Goal: Task Accomplishment & Management: Manage account settings

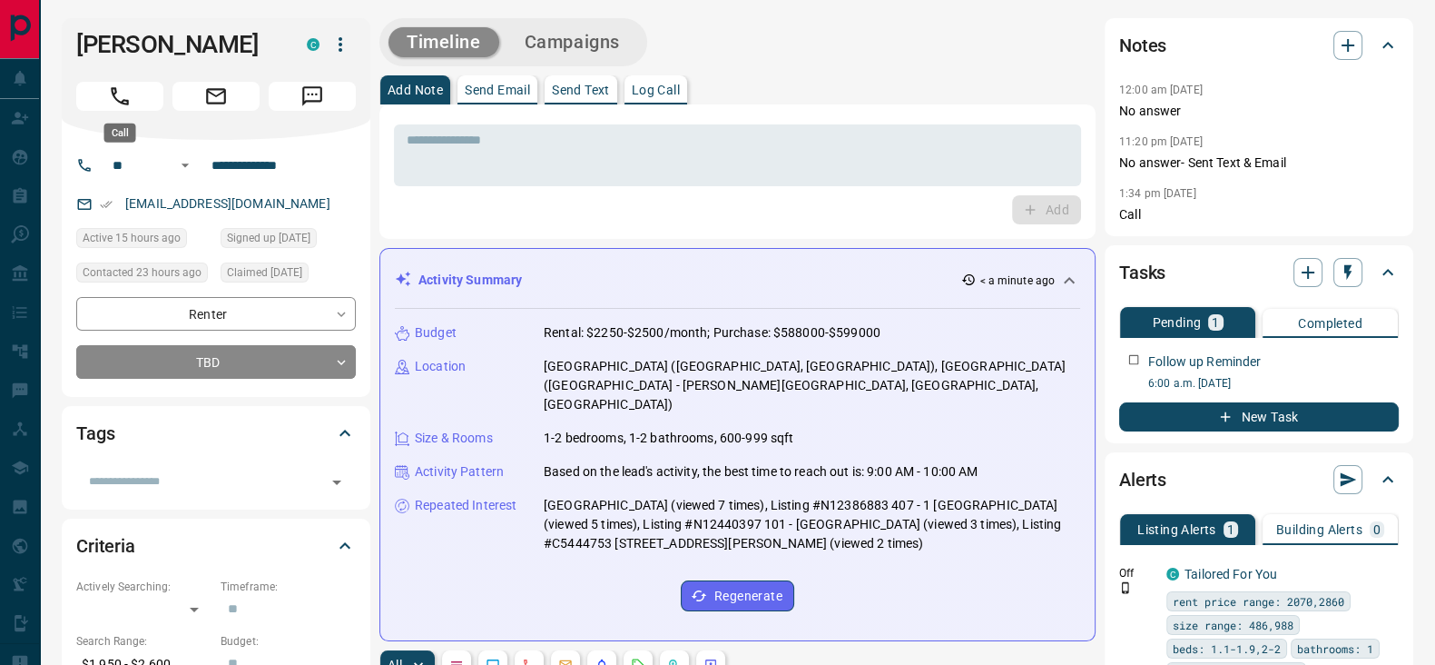
click at [123, 94] on icon "Call" at bounding box center [120, 96] width 24 height 24
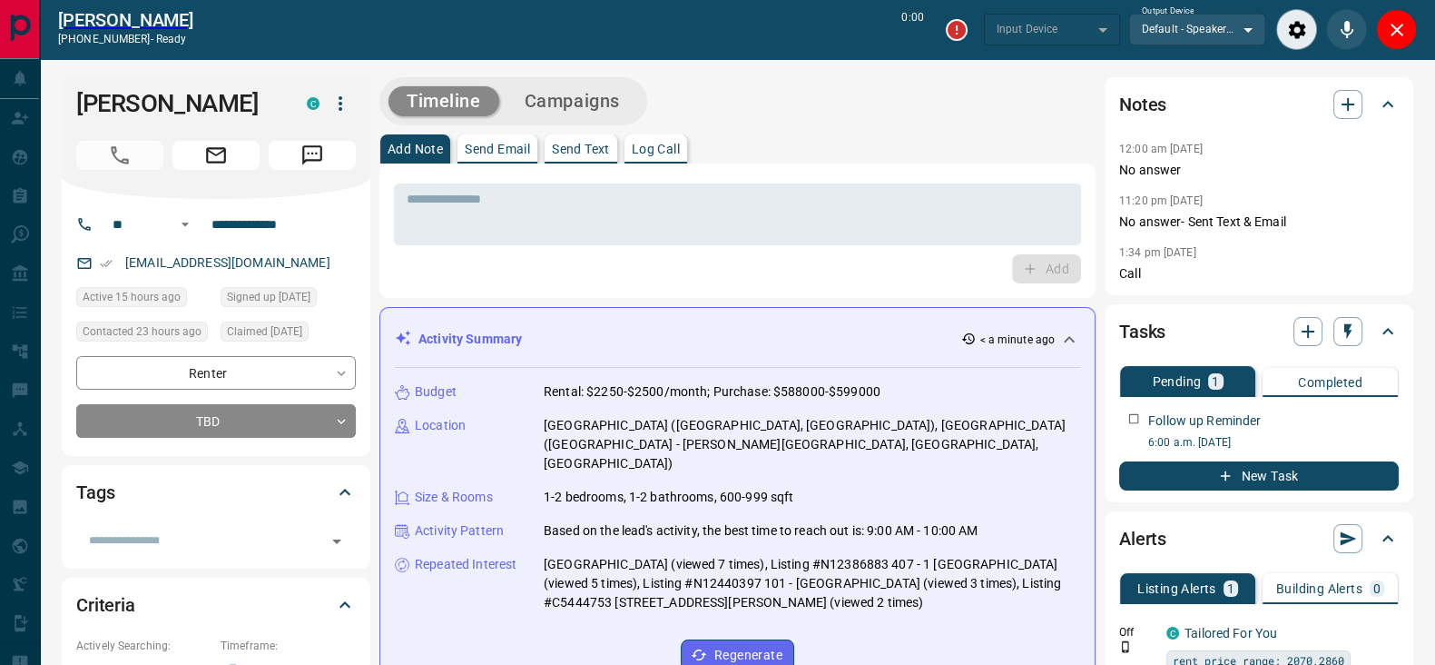
type input "*******"
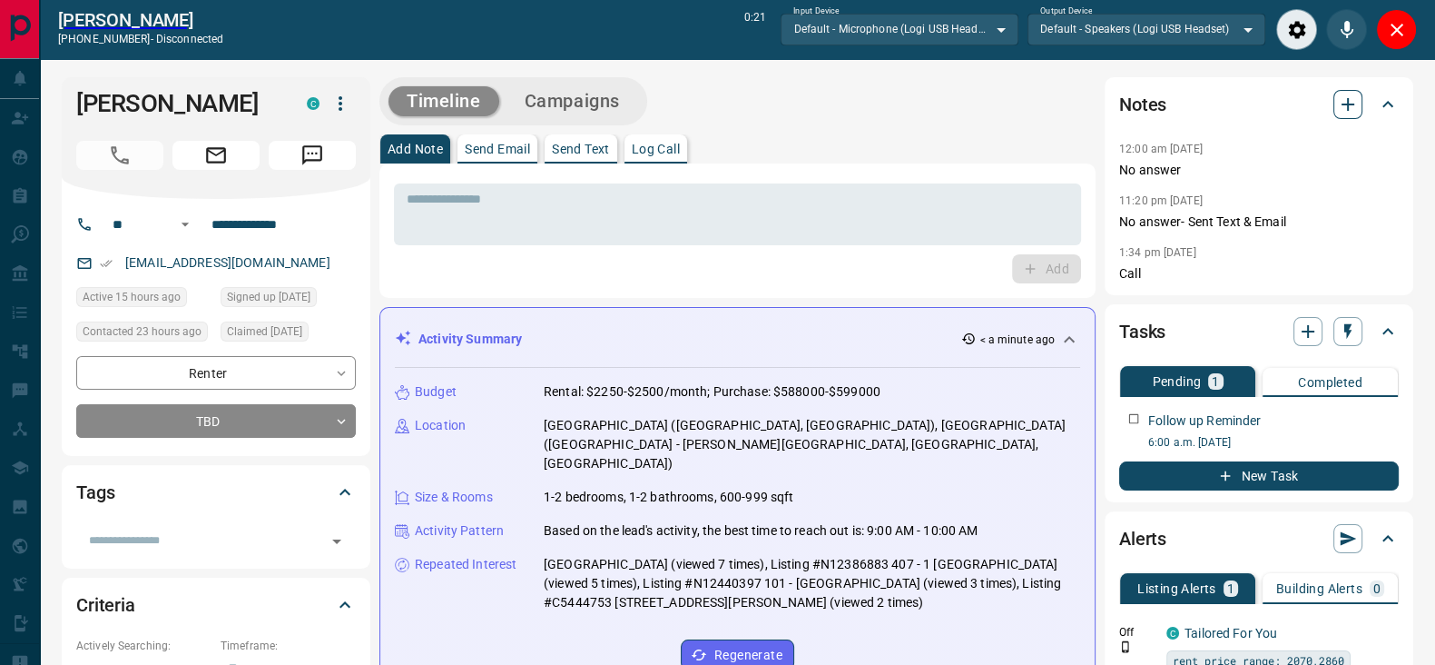
drag, startPoint x: 1395, startPoint y: 37, endPoint x: 1344, endPoint y: 38, distance: 51.8
click at [1396, 36] on icon "Close" at bounding box center [1397, 30] width 22 height 22
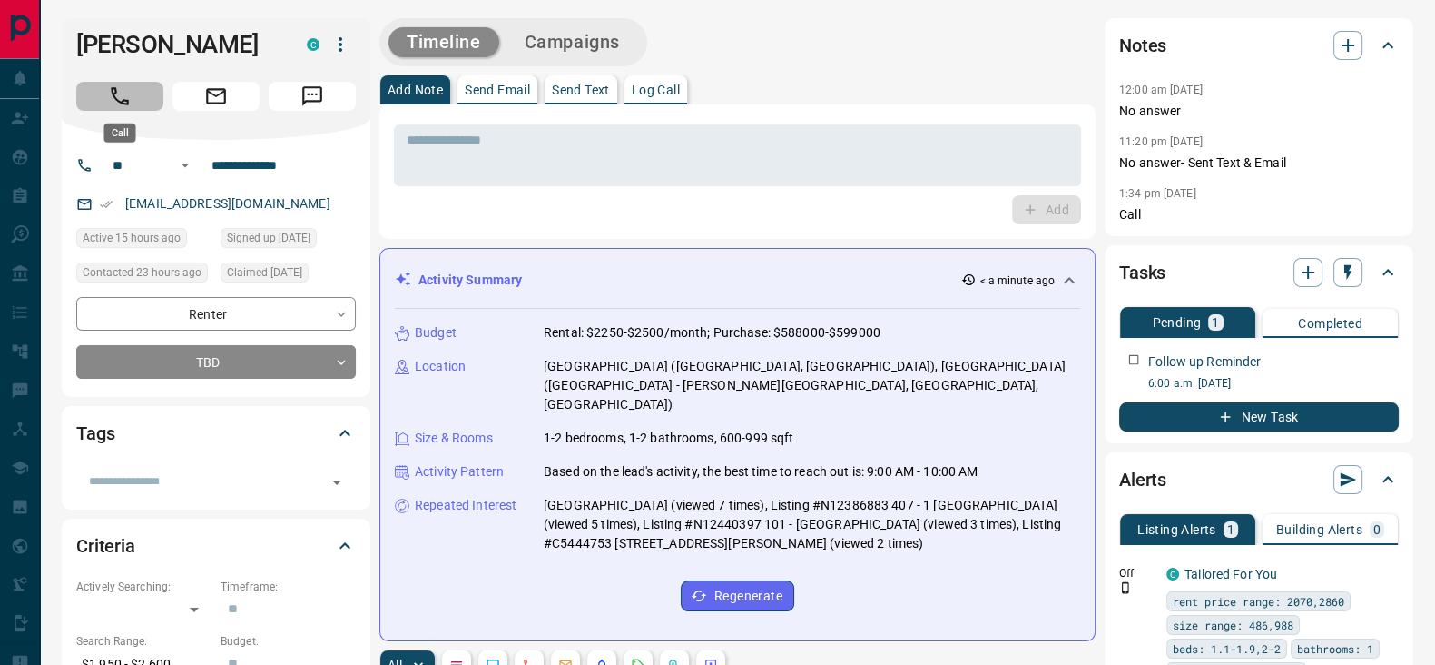
click at [143, 98] on button "Call" at bounding box center [119, 96] width 87 height 29
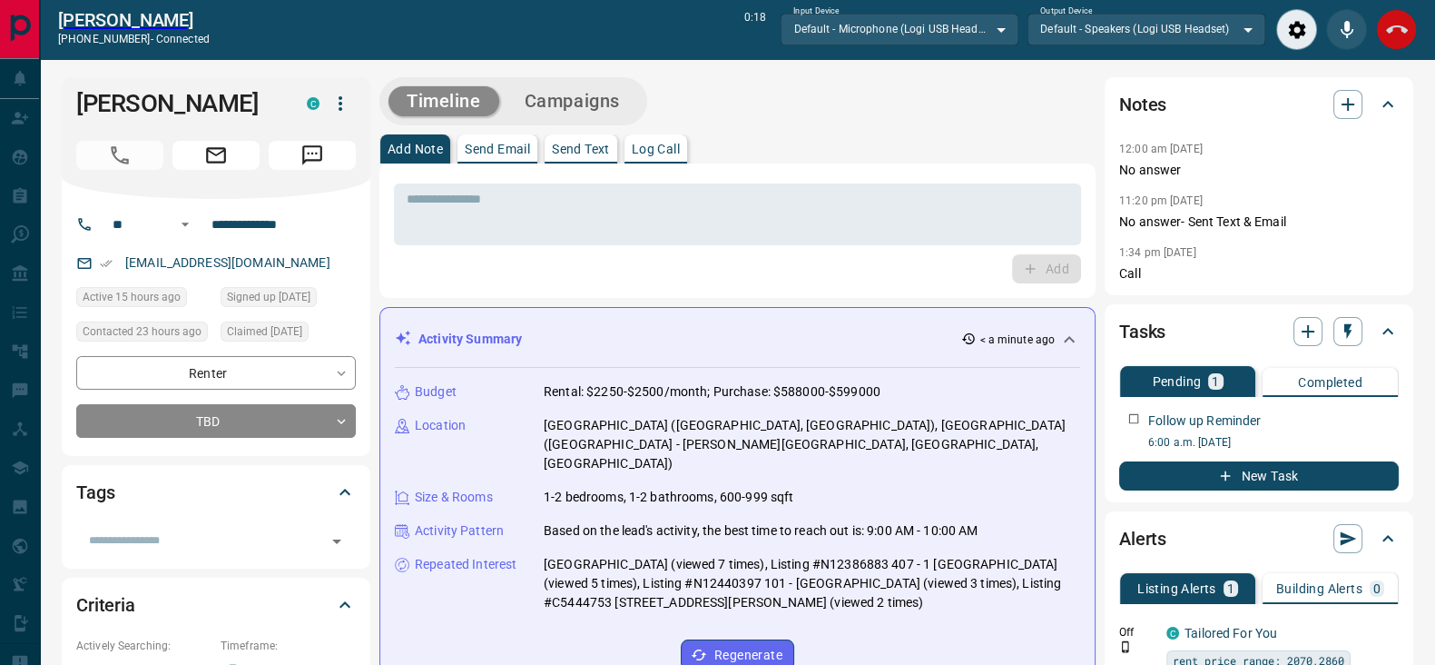
drag, startPoint x: 1372, startPoint y: 25, endPoint x: 1411, endPoint y: 24, distance: 39.0
click at [1384, 25] on div at bounding box center [1346, 29] width 141 height 41
click at [1416, 22] on div "End Call" at bounding box center [1396, 29] width 41 height 41
click at [1403, 24] on icon "End Call" at bounding box center [1397, 30] width 22 height 22
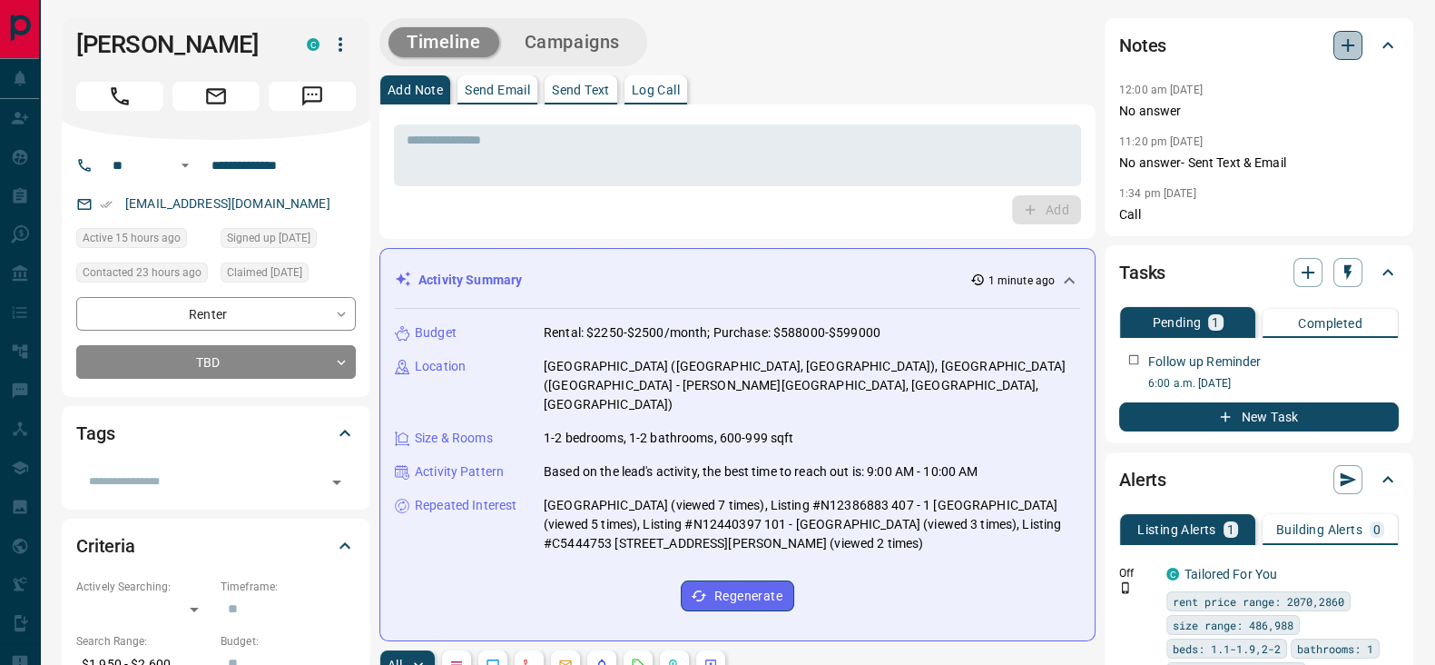
click at [1346, 43] on icon "button" at bounding box center [1348, 45] width 22 height 22
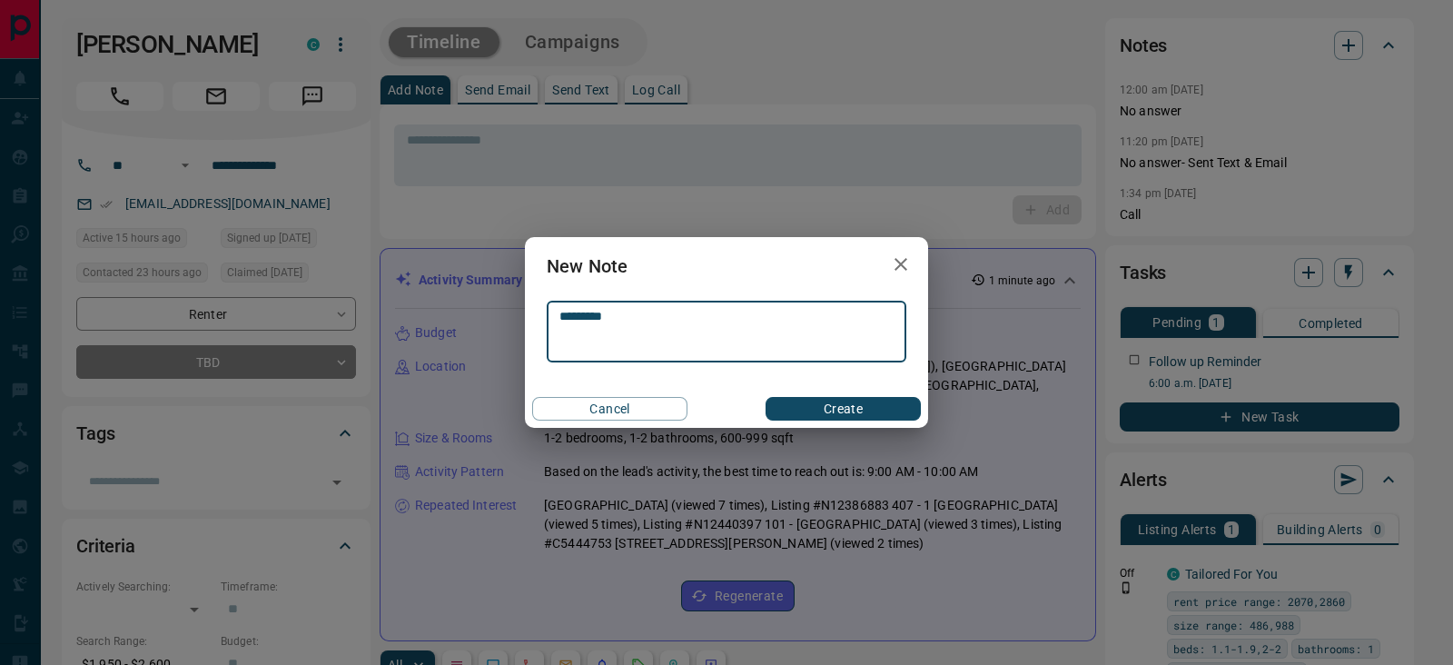
type textarea "*********"
drag, startPoint x: 859, startPoint y: 407, endPoint x: 853, endPoint y: 398, distance: 10.6
click at [858, 403] on button "Create" at bounding box center [842, 409] width 155 height 24
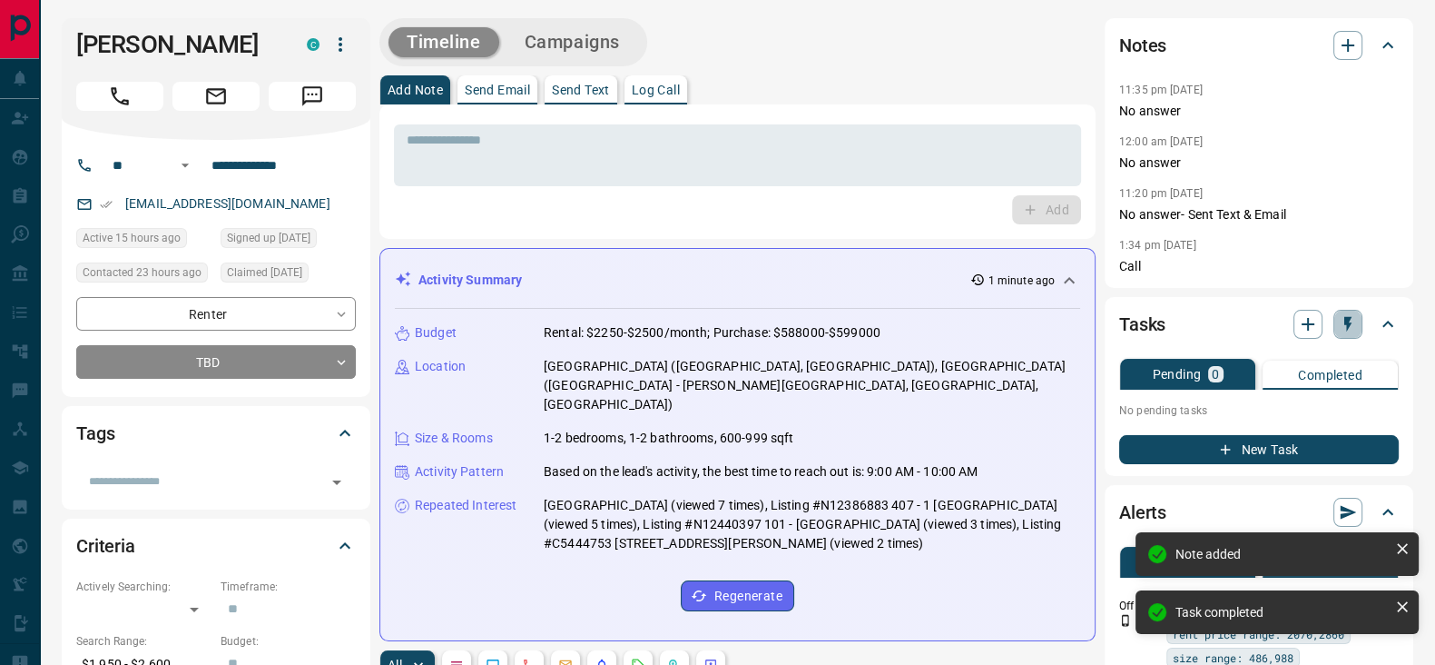
click at [1348, 324] on icon "button" at bounding box center [1348, 324] width 7 height 15
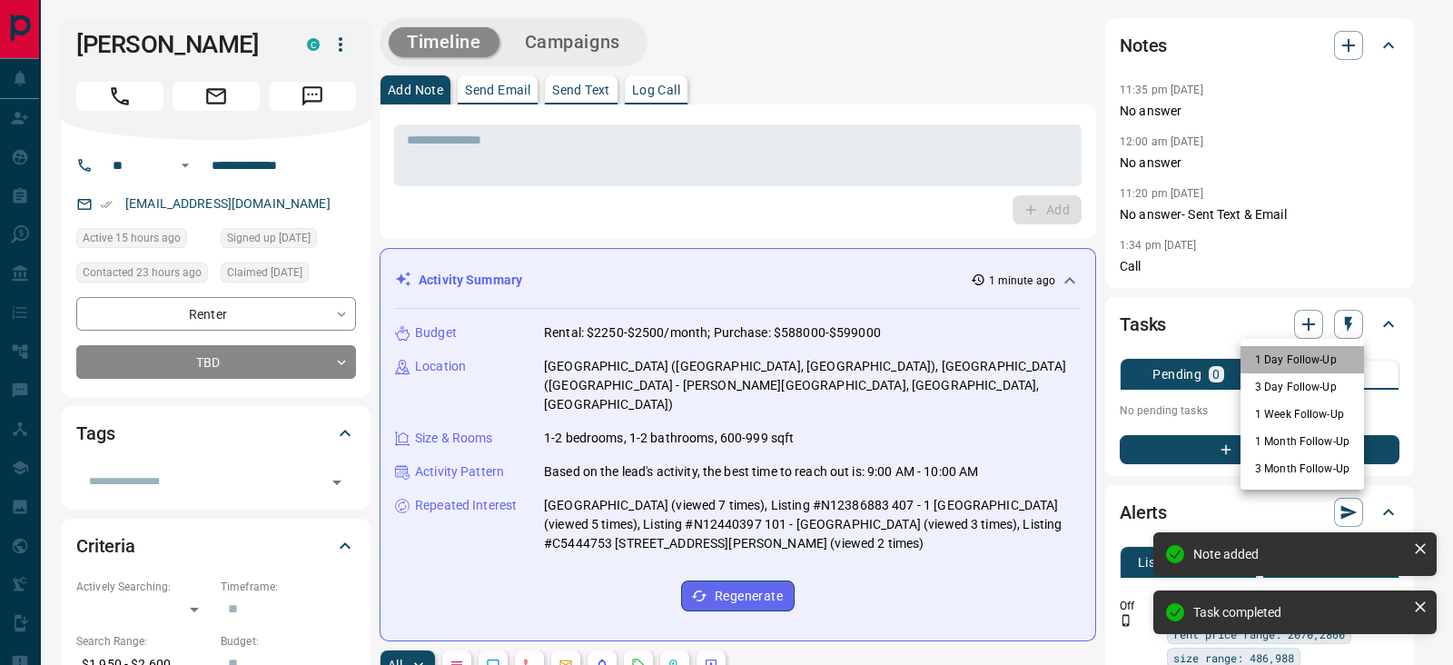
drag, startPoint x: 1295, startPoint y: 360, endPoint x: 1251, endPoint y: 355, distance: 43.9
click at [1294, 360] on li "1 Day Follow-Up" at bounding box center [1301, 359] width 123 height 27
